Goal: Transaction & Acquisition: Purchase product/service

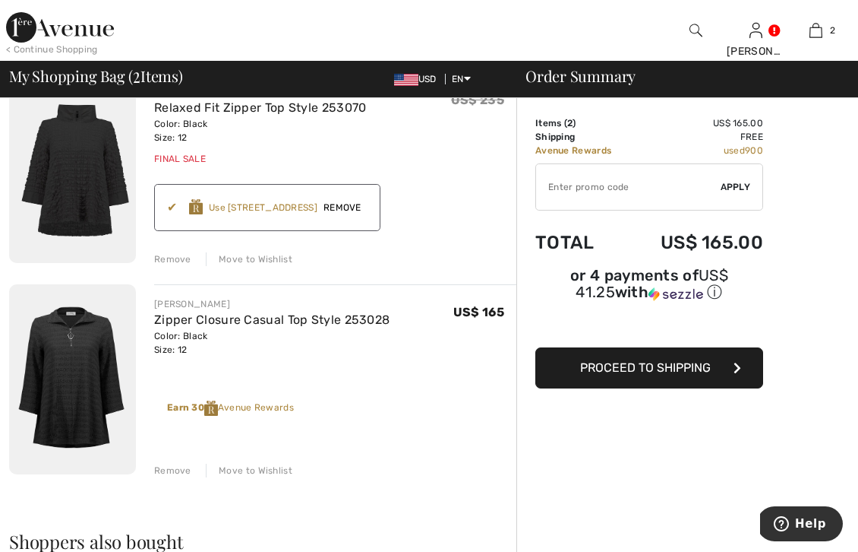
scroll to position [154, 0]
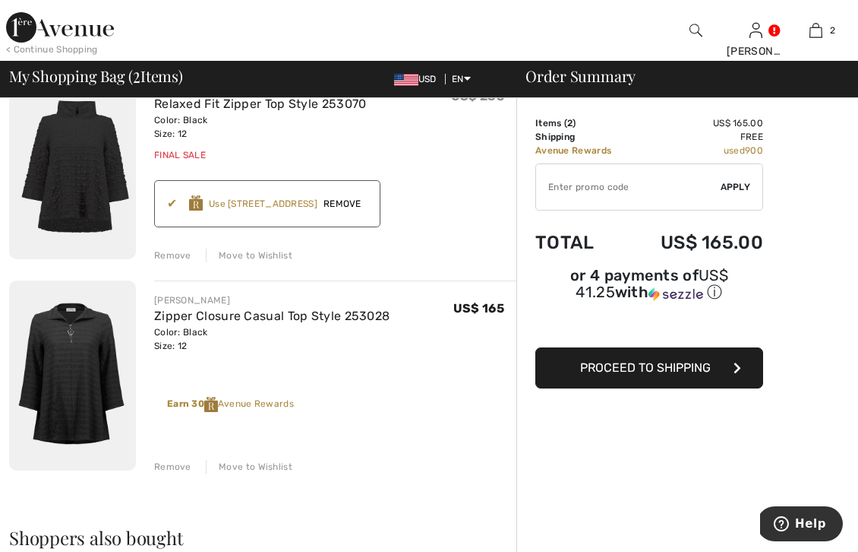
click at [64, 397] on img at bounding box center [72, 375] width 127 height 191
click at [64, 398] on img at bounding box center [72, 375] width 127 height 191
click at [96, 365] on img at bounding box center [72, 375] width 127 height 191
click at [96, 362] on img at bounding box center [72, 375] width 127 height 191
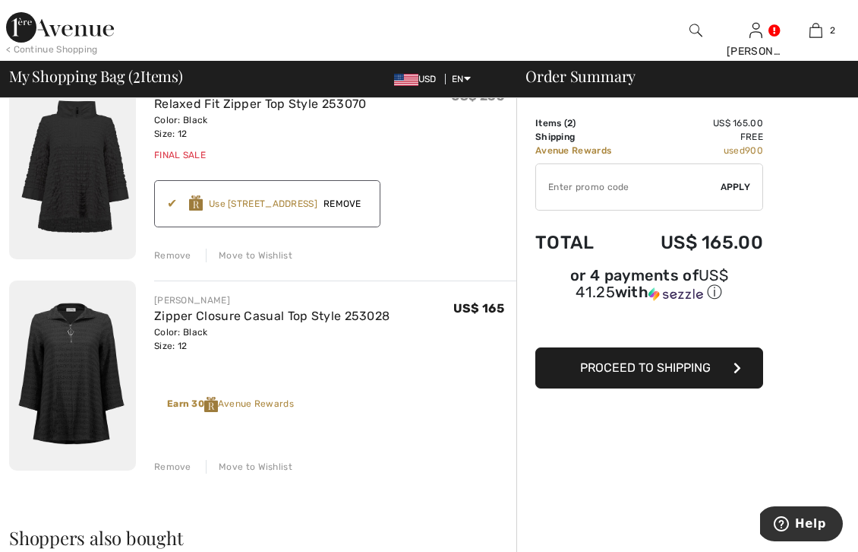
click at [96, 362] on img at bounding box center [72, 375] width 127 height 191
click at [96, 359] on img at bounding box center [72, 375] width 127 height 191
click at [77, 324] on img at bounding box center [72, 375] width 127 height 191
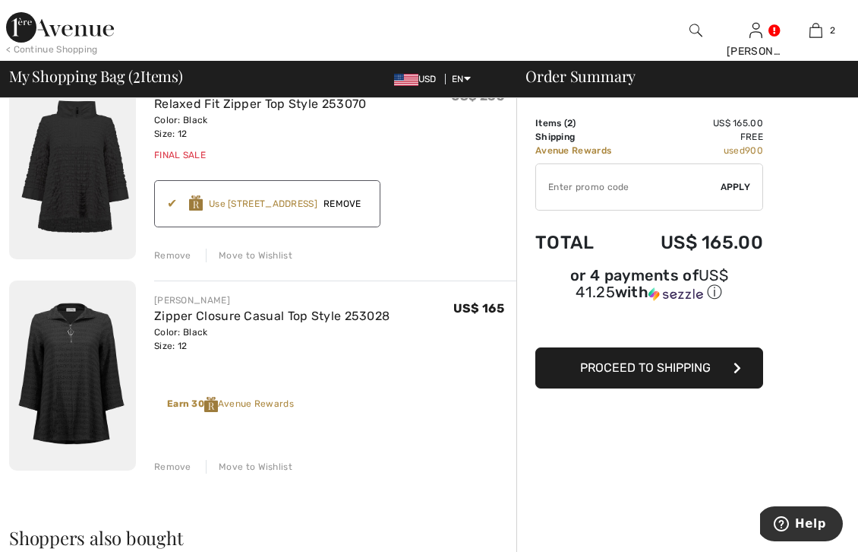
click at [77, 324] on img at bounding box center [72, 375] width 127 height 191
click at [73, 444] on img at bounding box center [72, 375] width 127 height 191
click at [74, 438] on img at bounding box center [72, 375] width 127 height 191
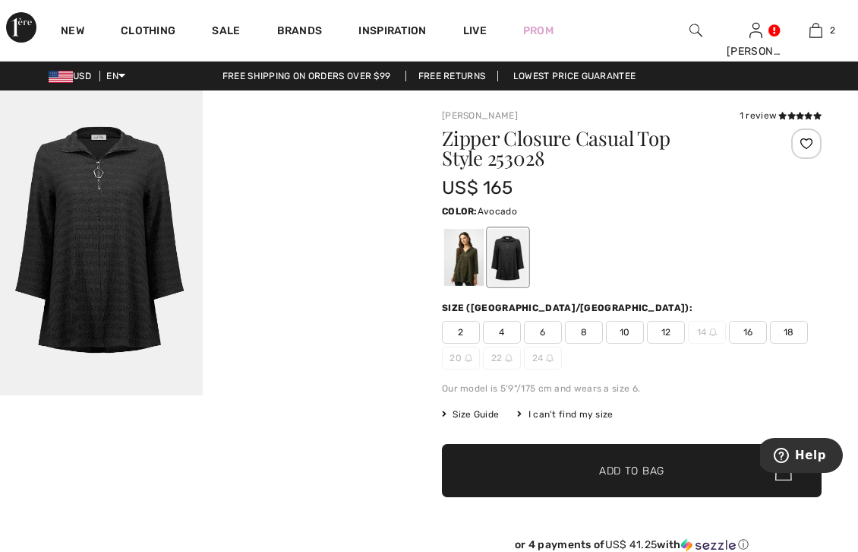
click at [463, 261] on div at bounding box center [464, 257] width 40 height 57
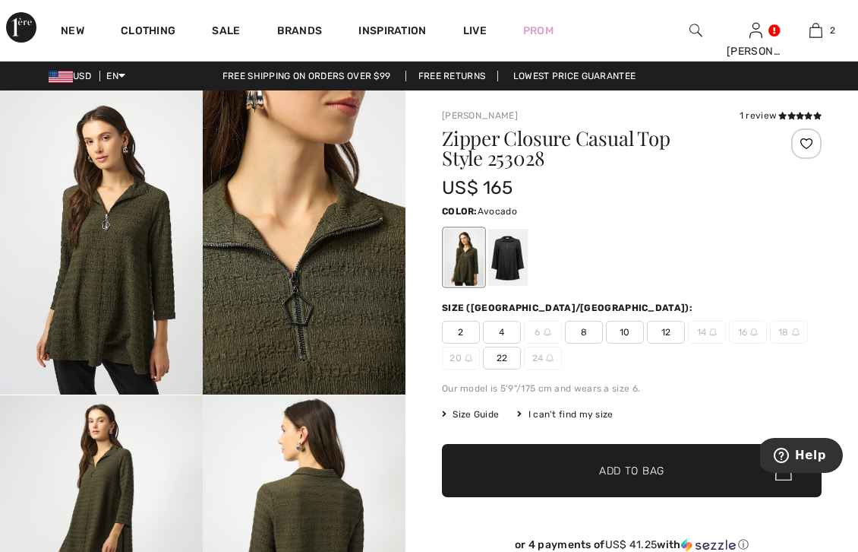
click at [665, 331] on span "12" at bounding box center [666, 332] width 38 height 23
click at [601, 469] on span "Add to Bag" at bounding box center [631, 471] width 65 height 16
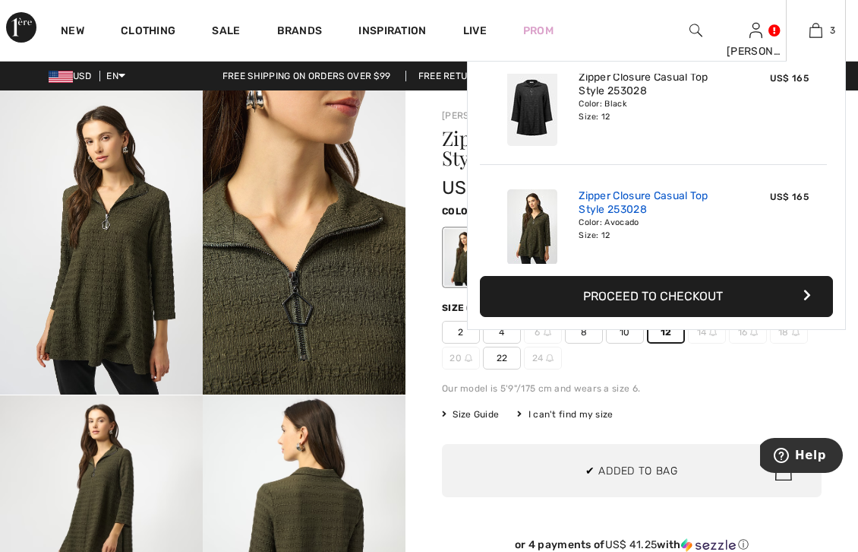
scroll to position [119, 0]
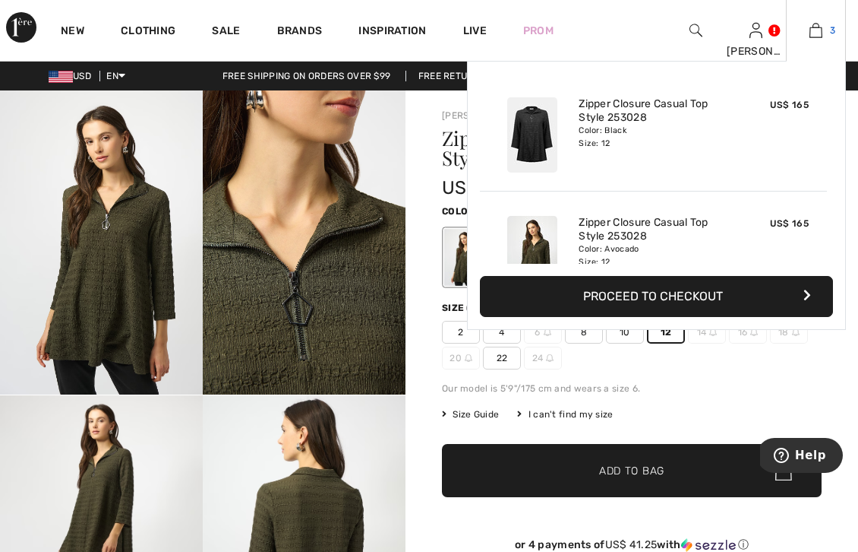
click at [814, 28] on img at bounding box center [816, 30] width 13 height 18
click at [814, 30] on img at bounding box center [816, 30] width 13 height 18
click at [817, 27] on img at bounding box center [816, 30] width 13 height 18
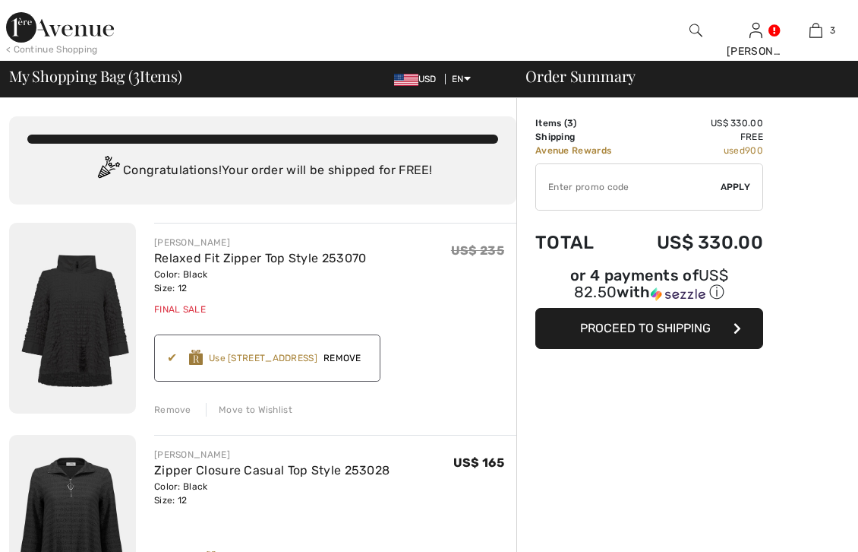
checkbox input "true"
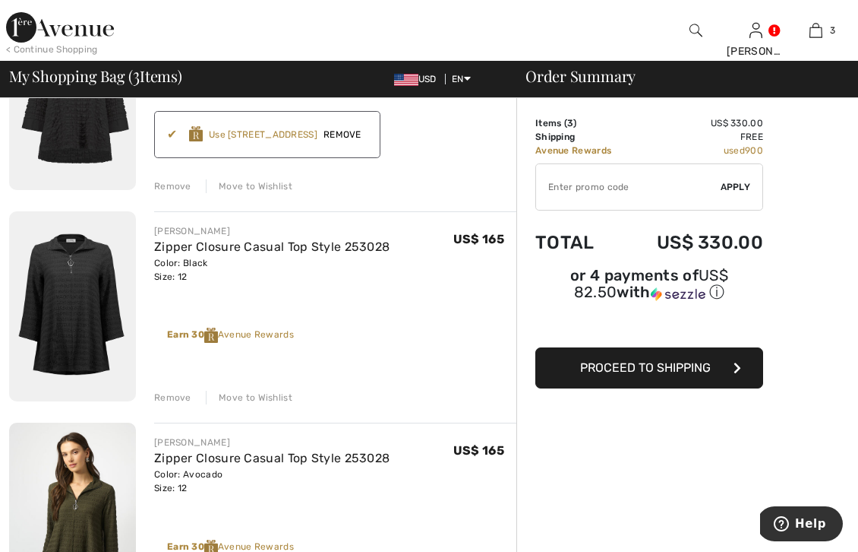
scroll to position [250, 0]
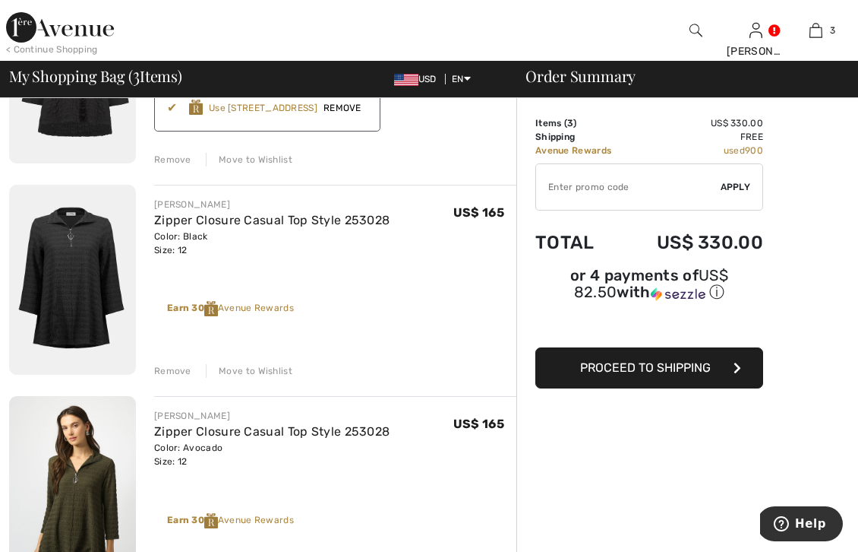
click at [166, 368] on div "Remove" at bounding box center [172, 371] width 37 height 14
